Goal: Task Accomplishment & Management: Use online tool/utility

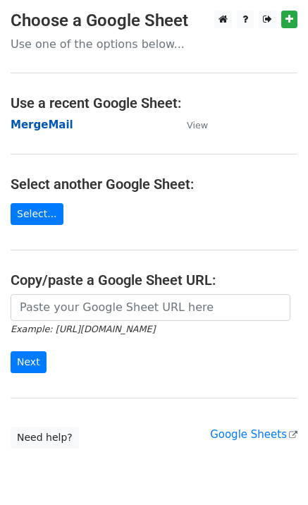
click at [49, 123] on strong "MergeMail" at bounding box center [42, 125] width 63 height 13
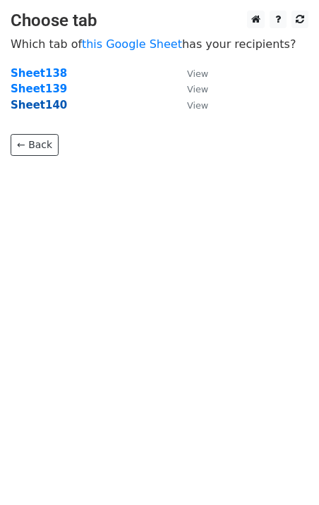
click at [50, 109] on strong "Sheet140" at bounding box center [39, 105] width 56 height 13
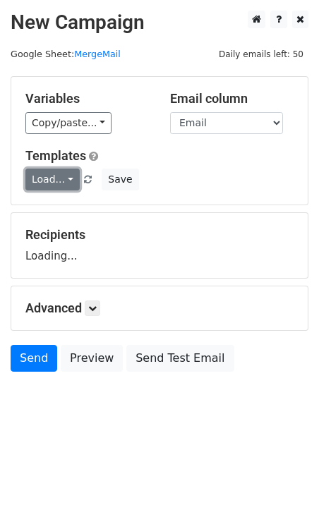
click at [60, 179] on link "Load..." at bounding box center [52, 180] width 54 height 22
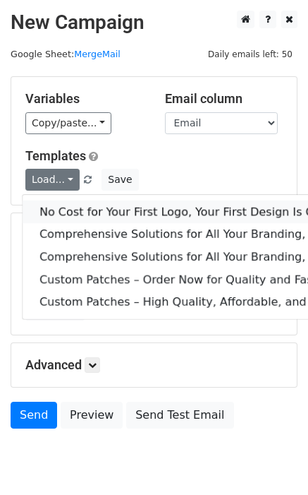
click at [81, 219] on link "No Cost for Your First Logo, Your First Design Is On Us!" at bounding box center [288, 211] width 531 height 23
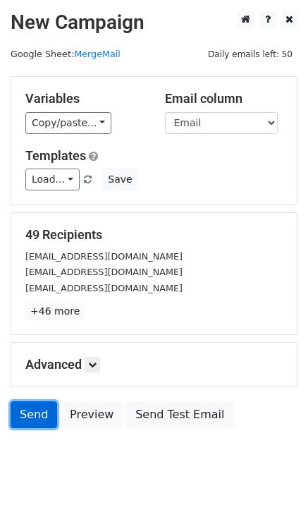
click at [38, 423] on link "Send" at bounding box center [34, 414] width 47 height 27
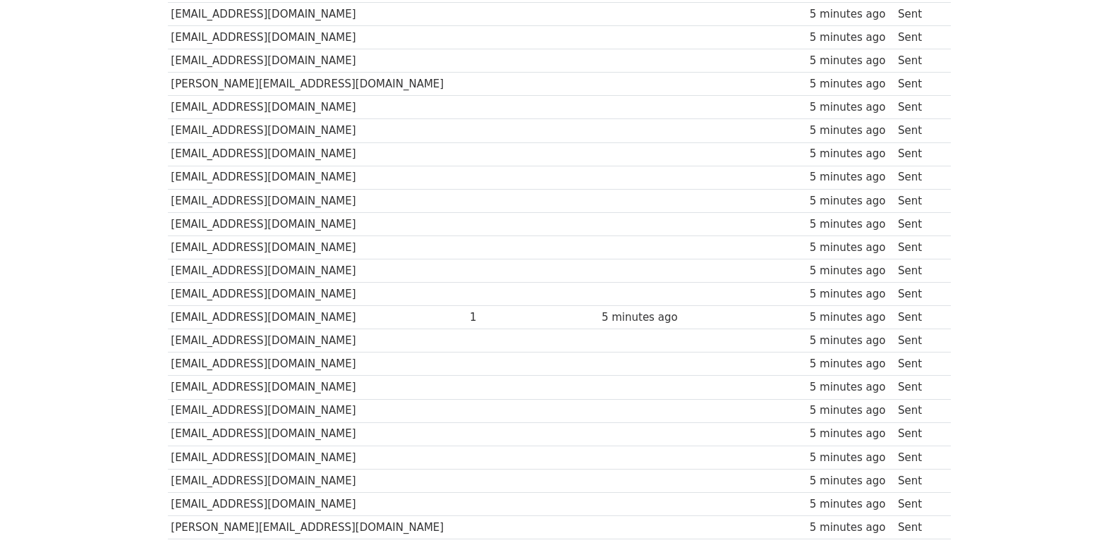
scroll to position [959, 0]
